Goal: Find specific page/section: Locate a particular part of the current website

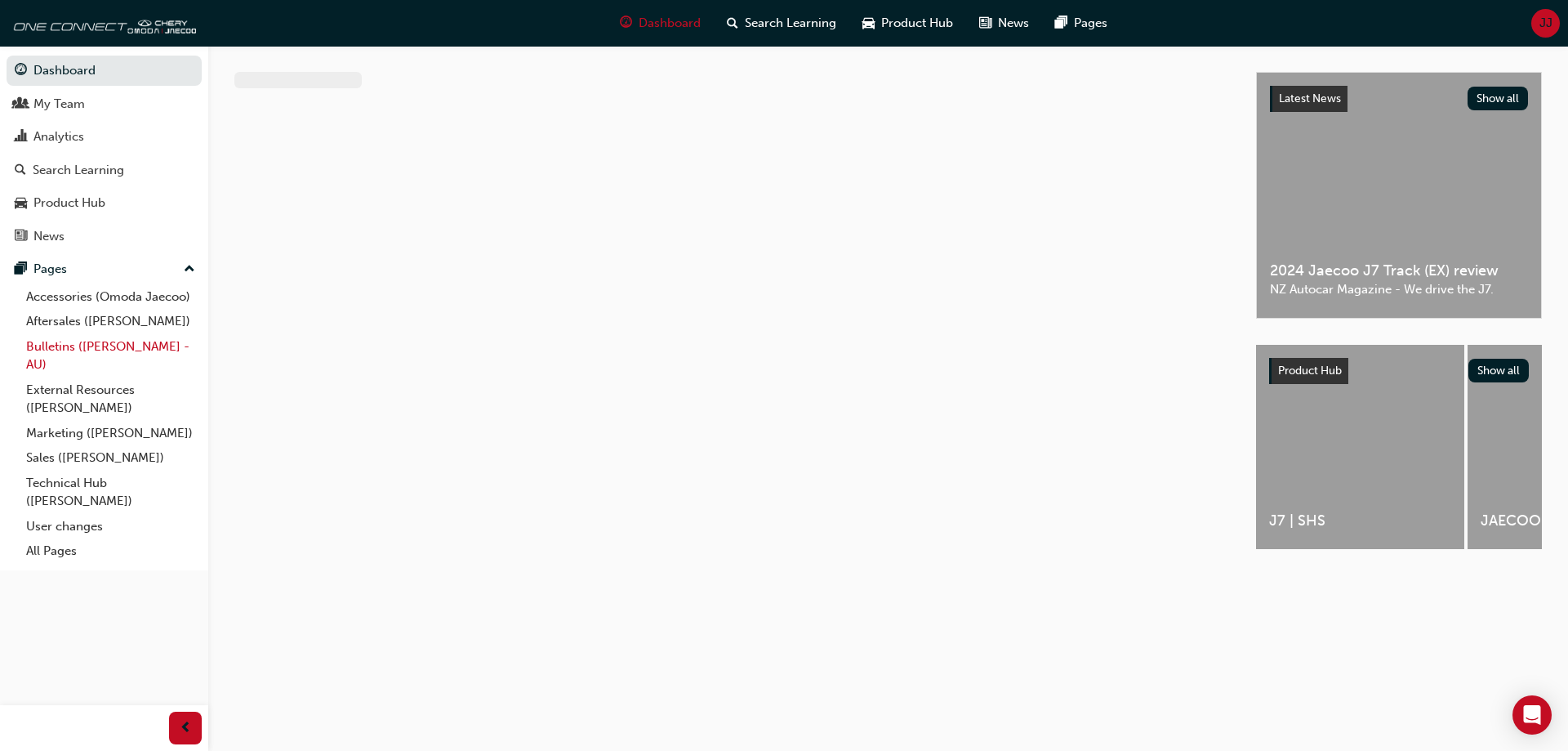
click at [75, 346] on link "Bulletins ([PERSON_NAME] - AU)" at bounding box center [110, 355] width 182 height 43
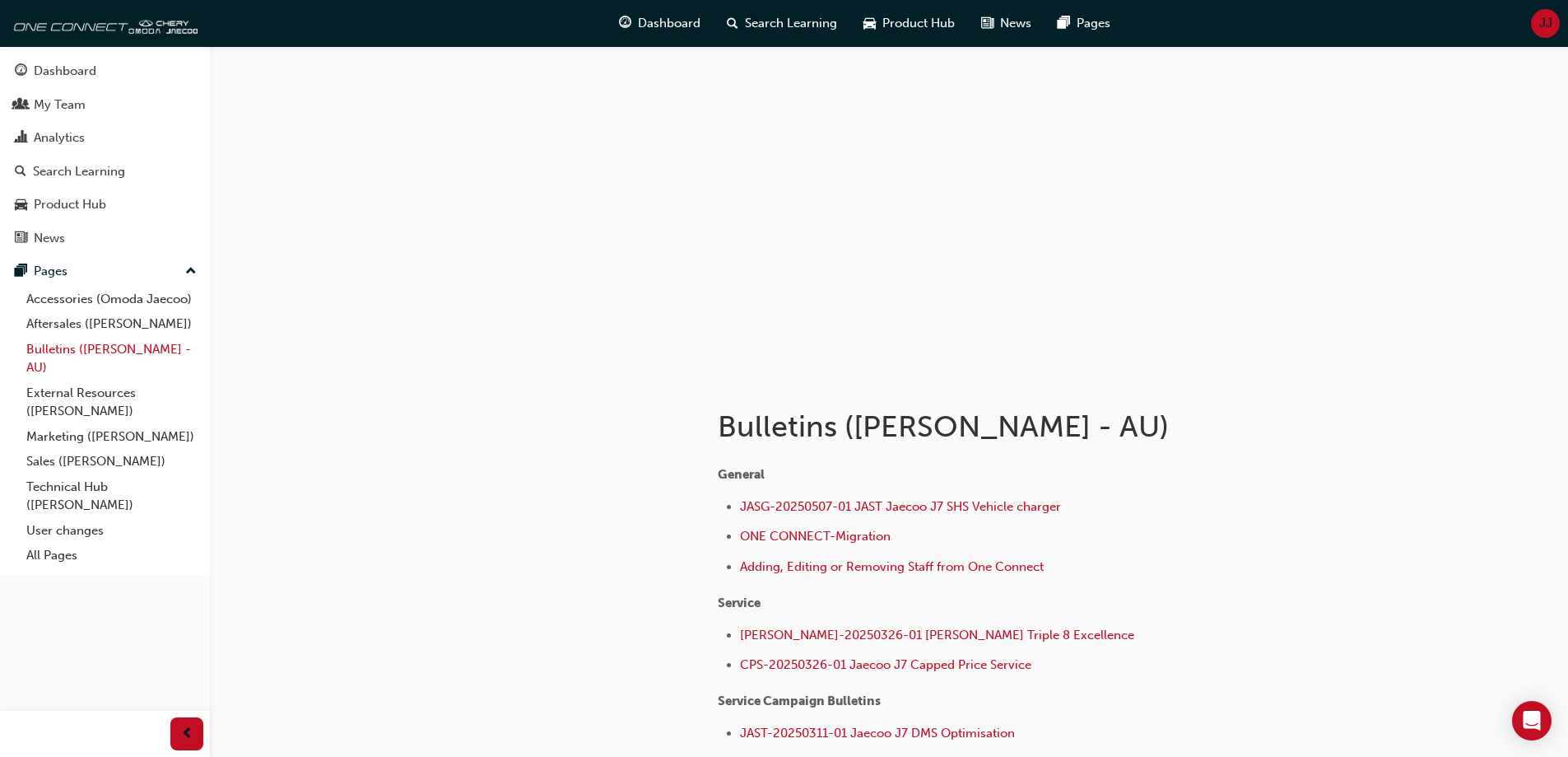
click at [144, 354] on link "Bulletins ([PERSON_NAME] - AU)" at bounding box center [111, 358] width 183 height 43
click at [118, 433] on link "Marketing ([PERSON_NAME])" at bounding box center [111, 436] width 183 height 26
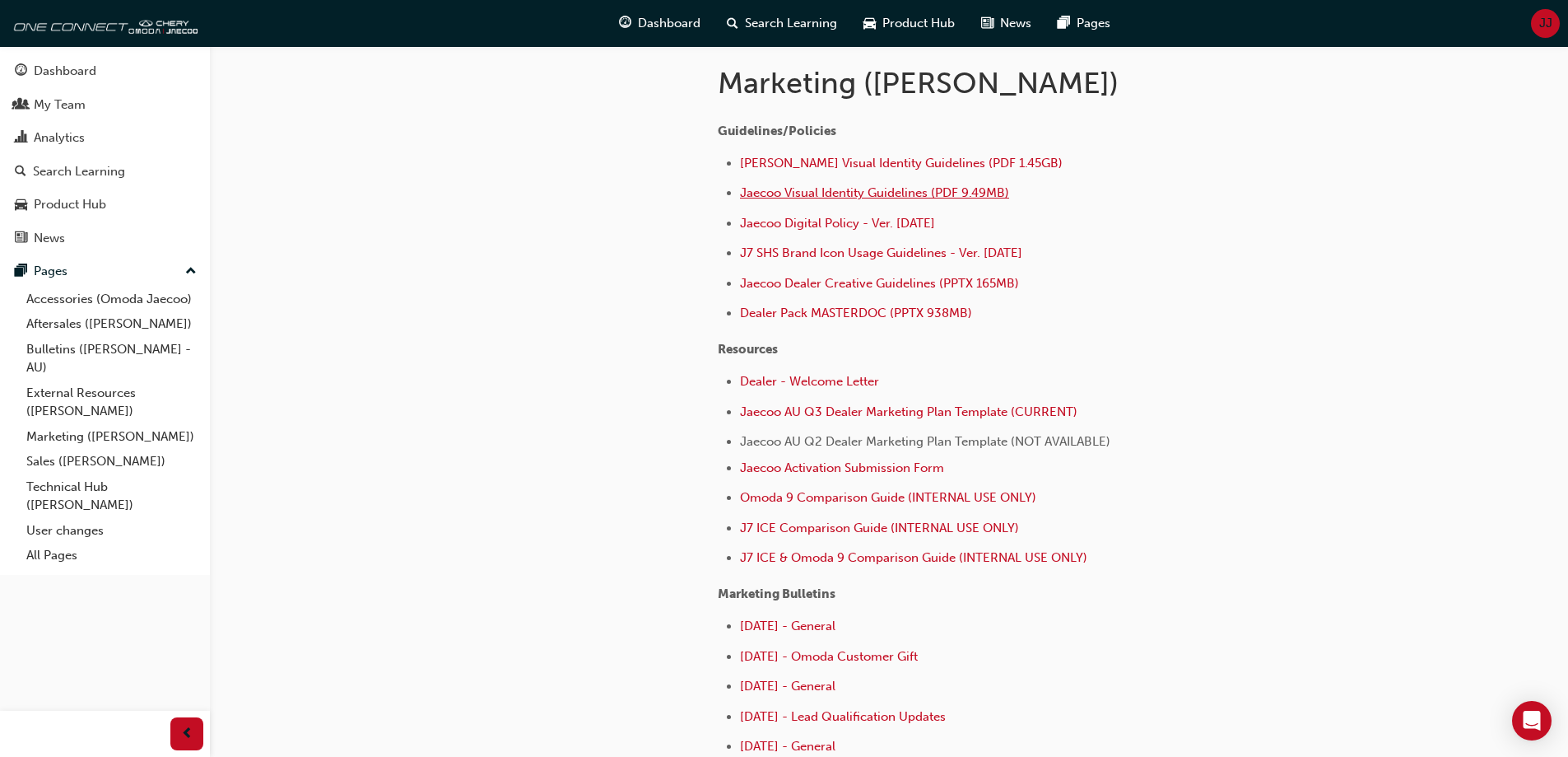
scroll to position [411, 0]
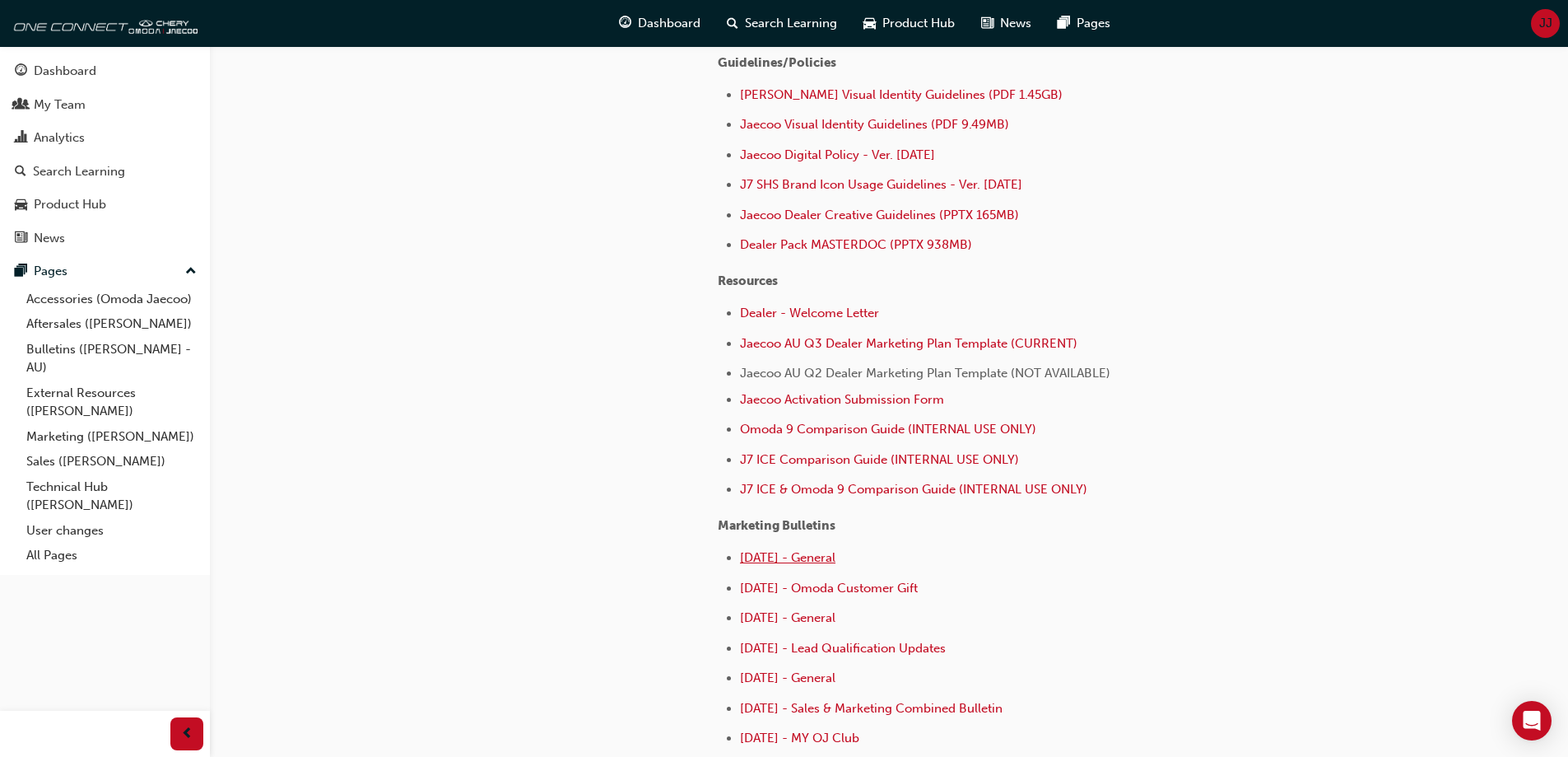
click at [787, 552] on span "[DATE] - General" at bounding box center [788, 557] width 96 height 15
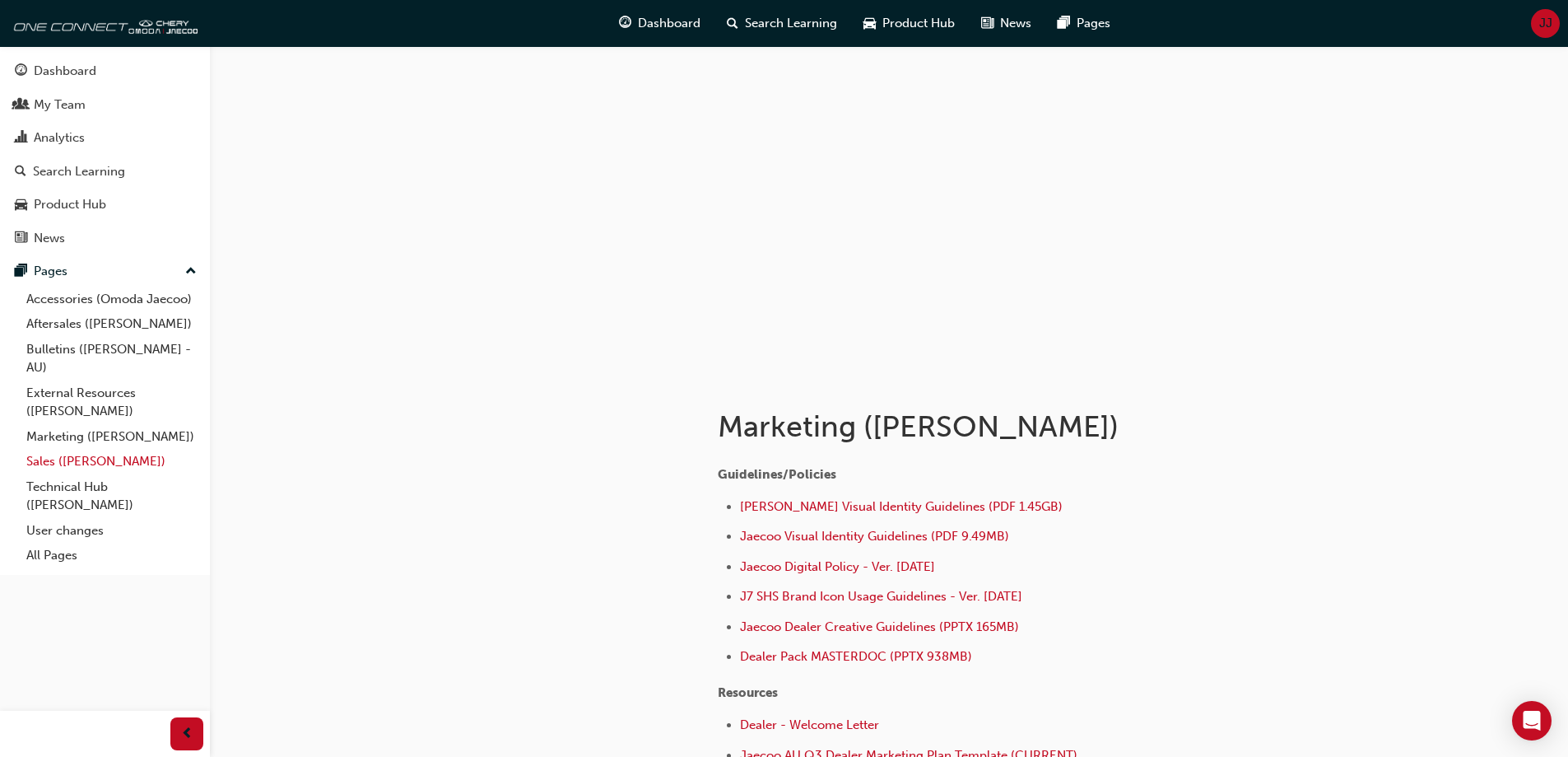
click at [95, 456] on link "Sales ([PERSON_NAME])" at bounding box center [111, 461] width 183 height 26
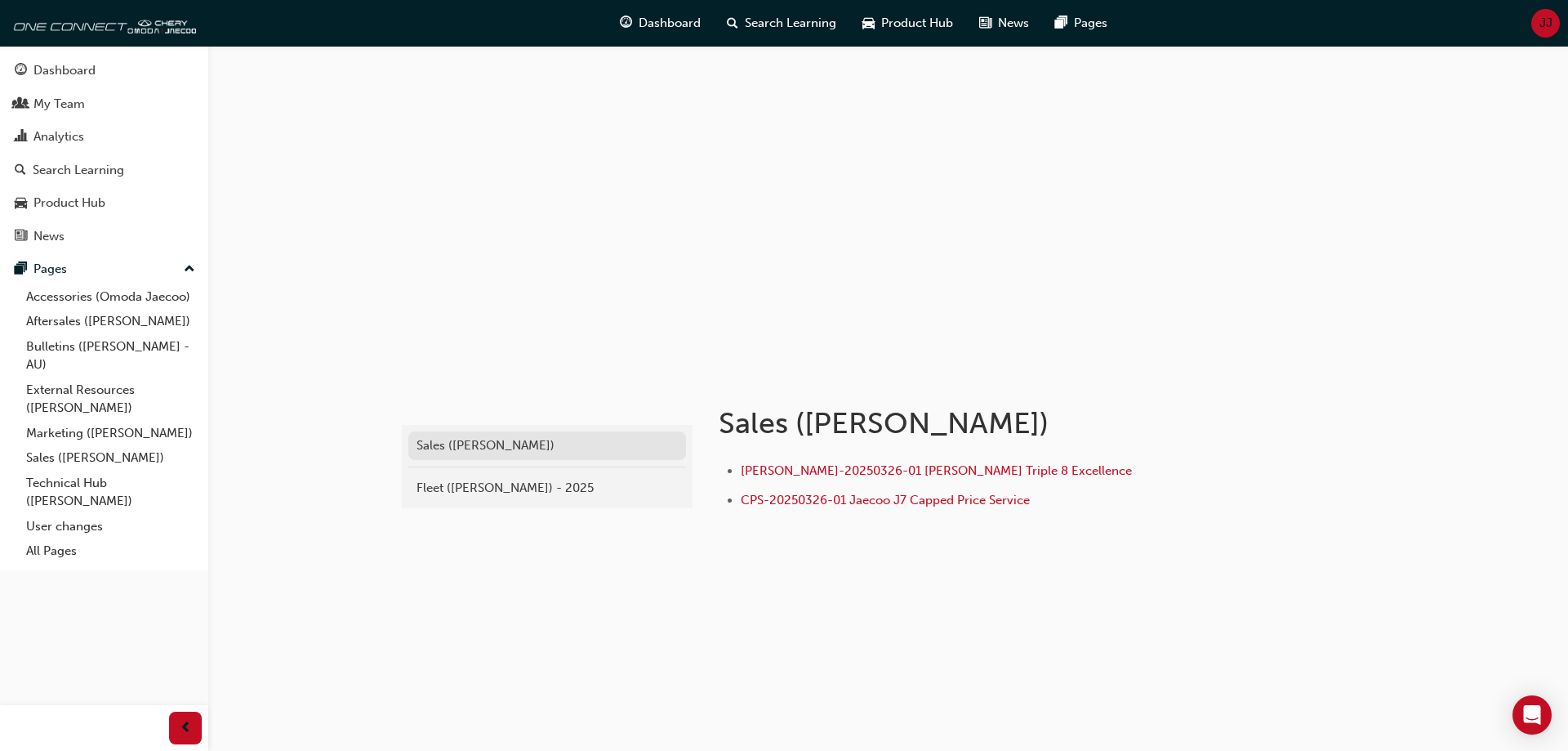
click at [488, 446] on div "Sales ([PERSON_NAME])" at bounding box center [547, 445] width 261 height 18
